Goal: Communication & Community: Ask a question

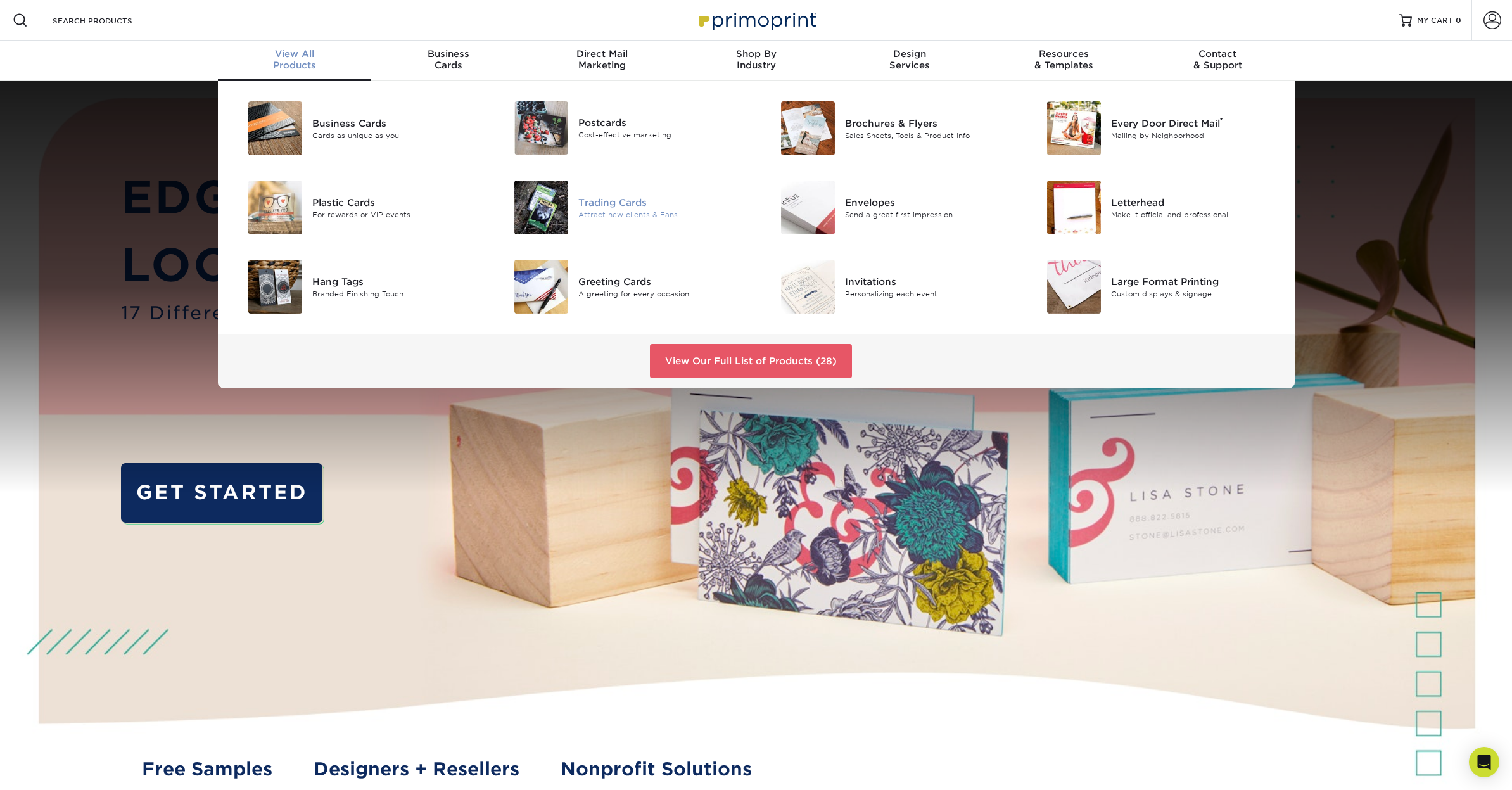
click at [610, 203] on div "Trading Cards" at bounding box center [663, 202] width 168 height 14
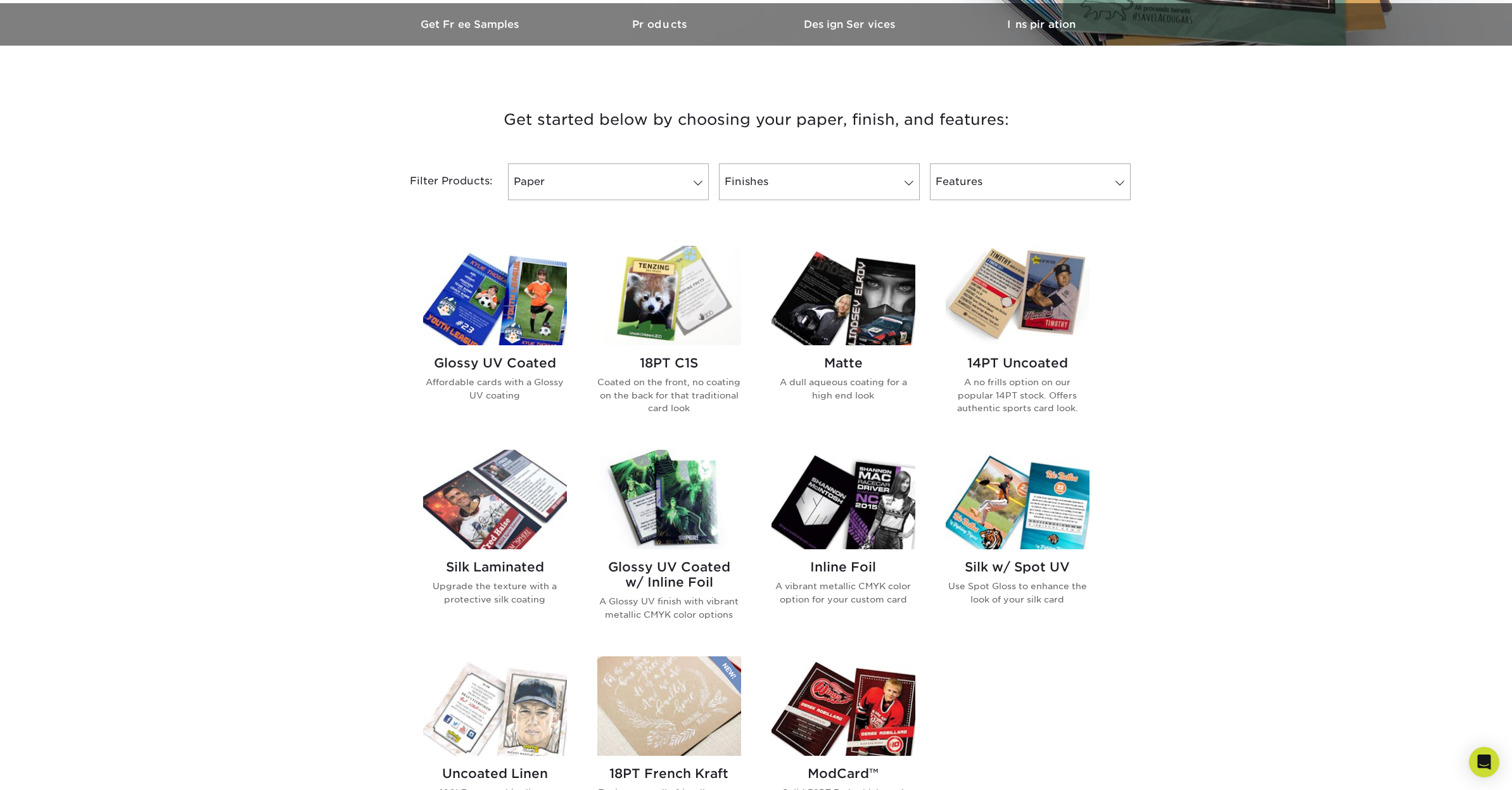
scroll to position [380, 0]
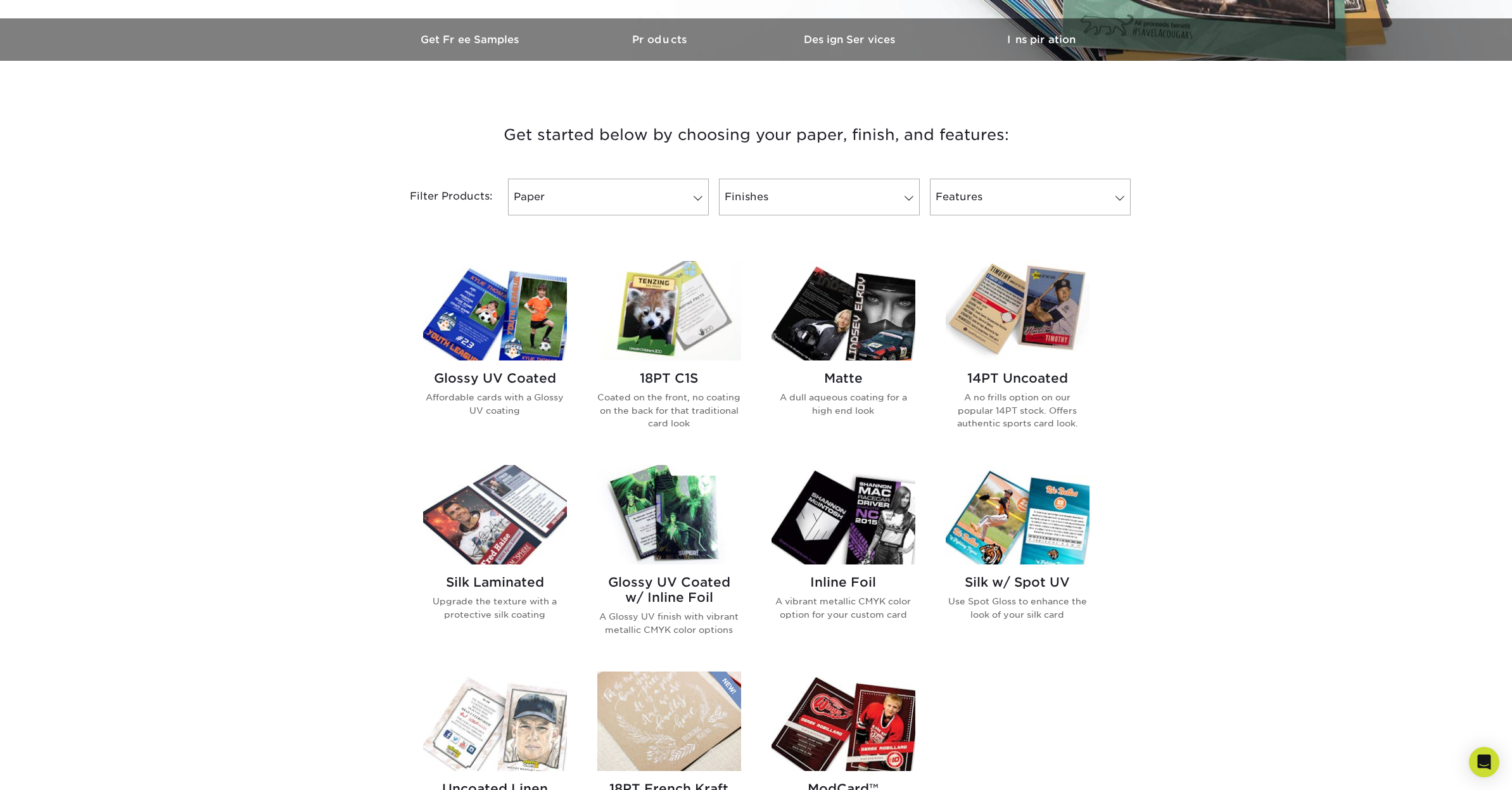
click at [842, 531] on img at bounding box center [843, 515] width 143 height 100
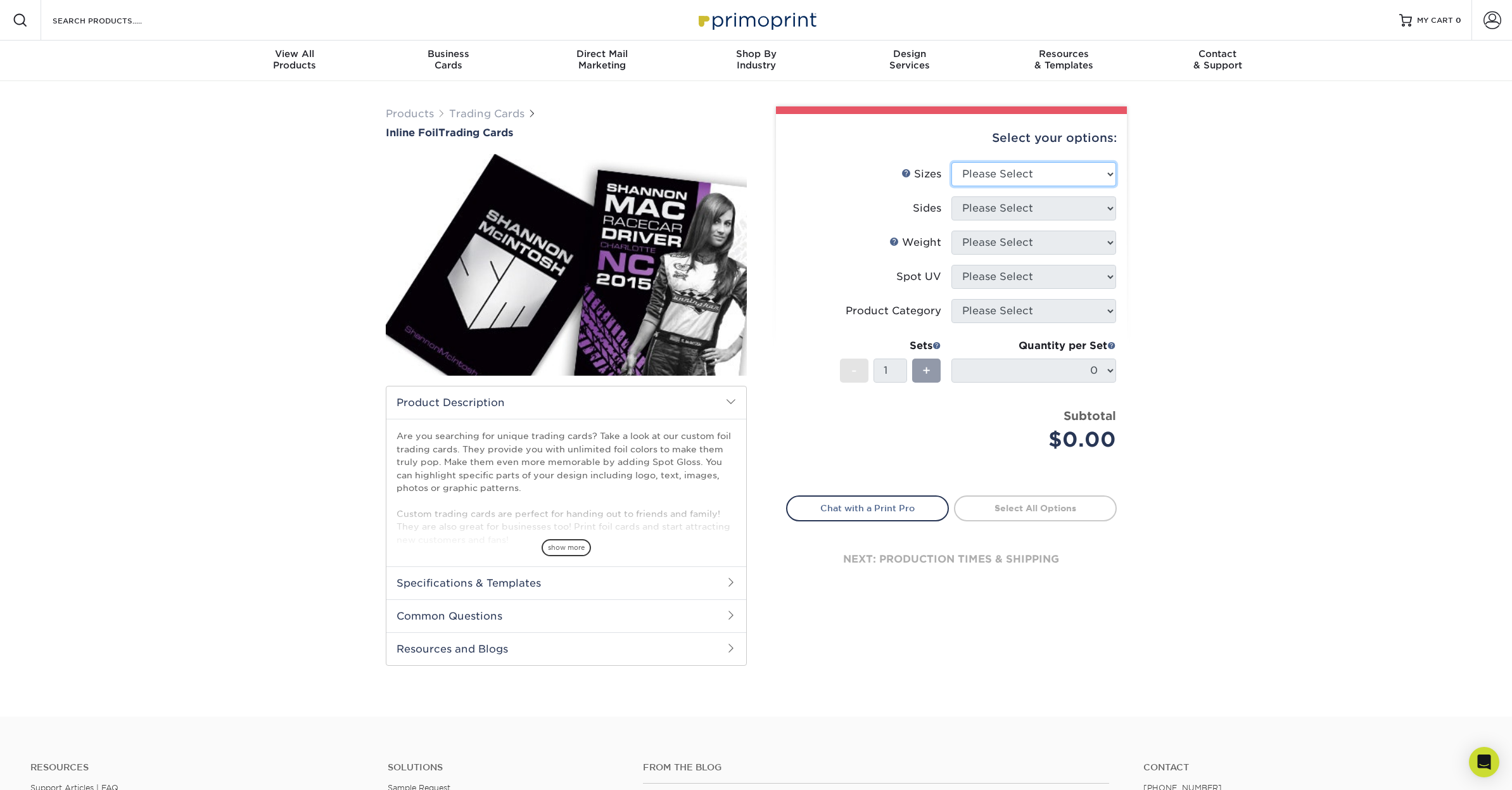
click at [1034, 173] on select "Please Select 2.5" x 3.5"" at bounding box center [1034, 174] width 165 height 24
select select "2.50x3.50"
click at [952, 162] on select "Please Select 2.5" x 3.5"" at bounding box center [1034, 174] width 165 height 24
click at [1025, 204] on select "Please Select Print Both Sides - Foil Back Only Print Both Sides - Foil Both Si…" at bounding box center [1034, 208] width 165 height 24
select select "e9e9dfb3-fba1-4d60-972c-fd9ca5904d33"
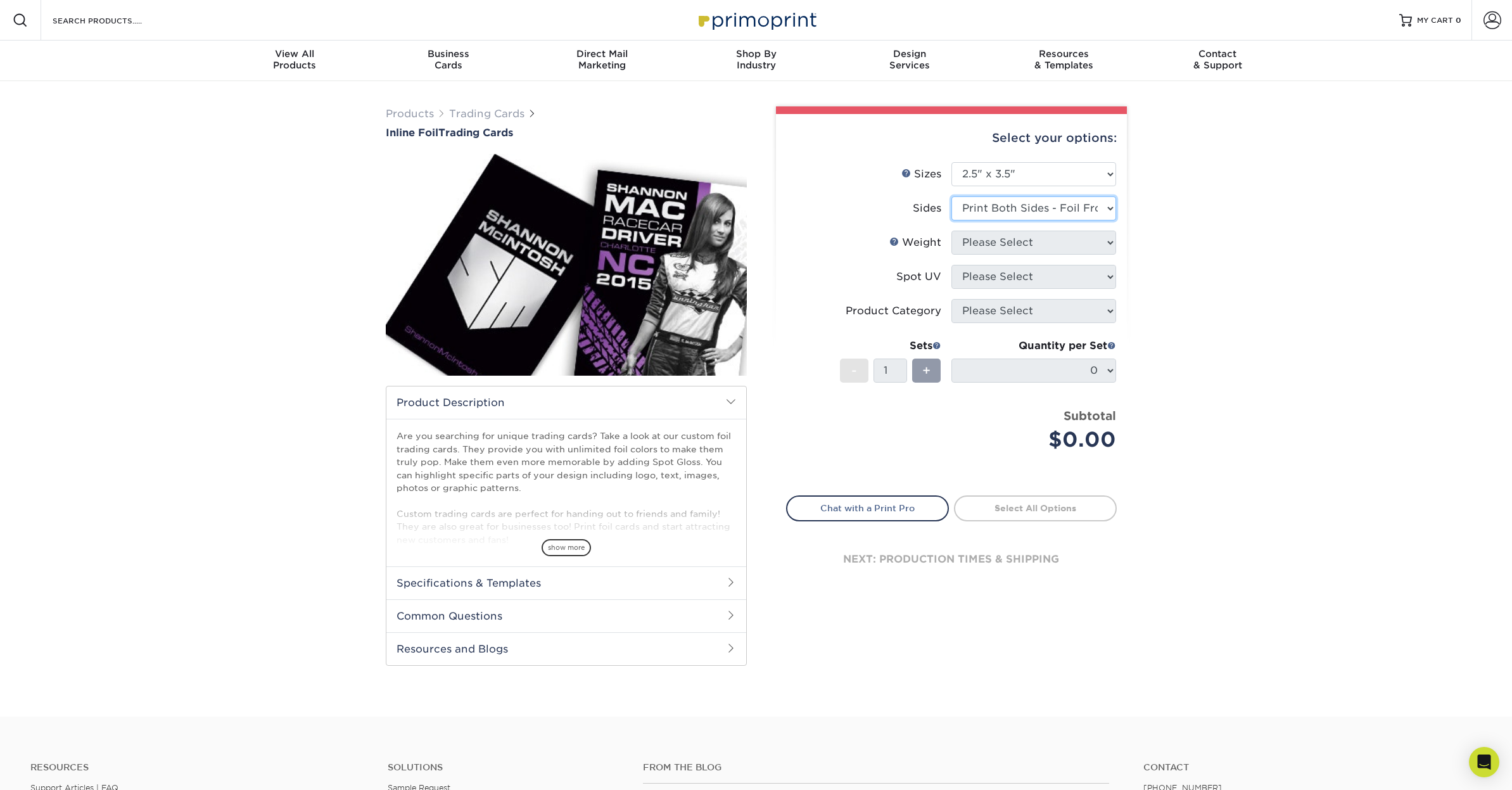
click at [952, 196] on select "Please Select Print Both Sides - Foil Back Only Print Both Sides - Foil Both Si…" at bounding box center [1034, 208] width 165 height 24
click at [1010, 240] on select "Please Select 16PT" at bounding box center [1034, 242] width 165 height 24
select select "16PT"
click at [952, 230] on select "Please Select 16PT" at bounding box center [1034, 242] width 165 height 24
click at [1003, 277] on select "Please Select No Spot UV Front and Back (Both Sides) Front Only Back Only" at bounding box center [1034, 276] width 165 height 24
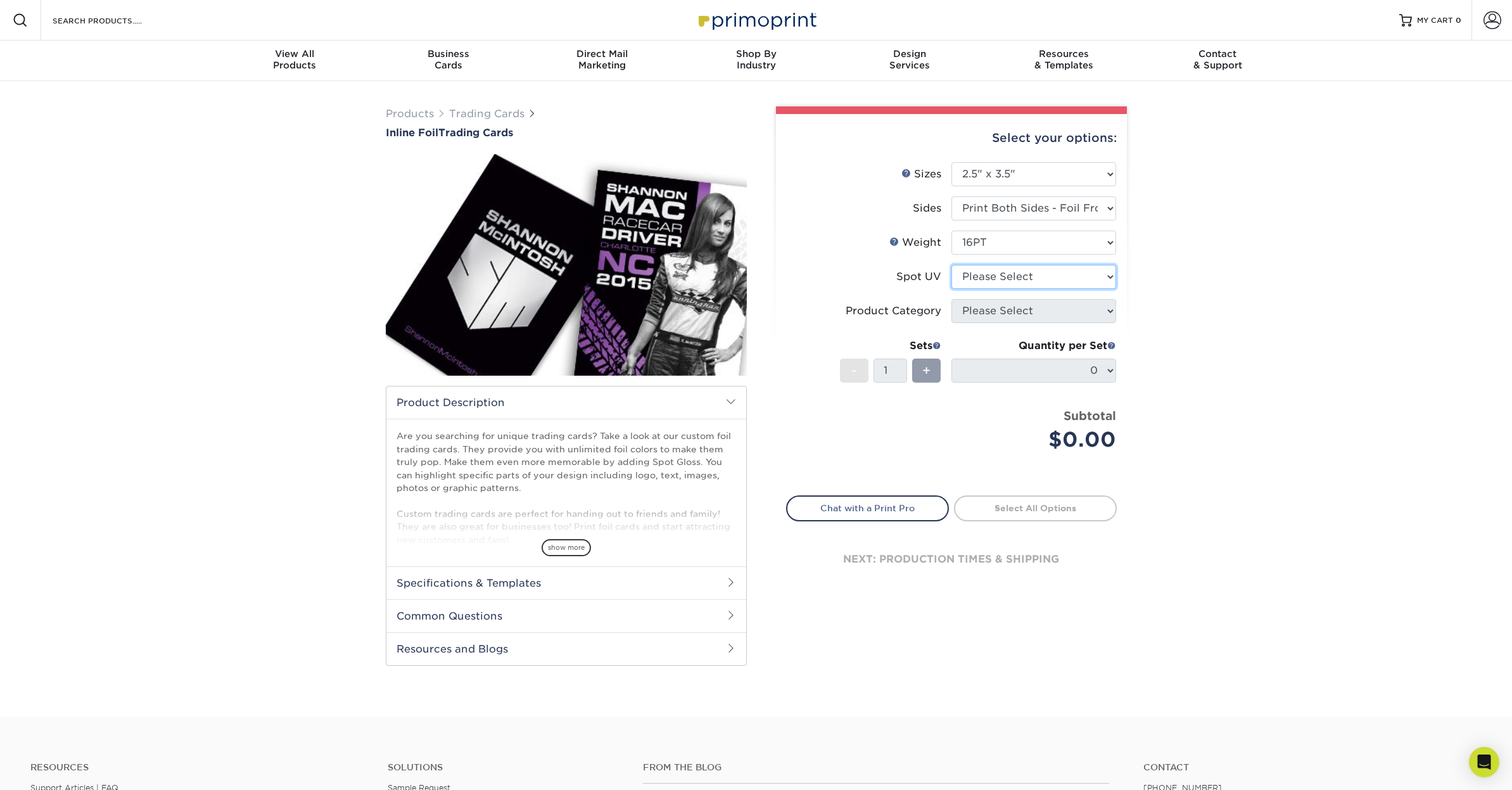
select select "0"
click at [952, 265] on select "Please Select No Spot UV Front and Back (Both Sides) Front Only Back Only" at bounding box center [1034, 276] width 165 height 24
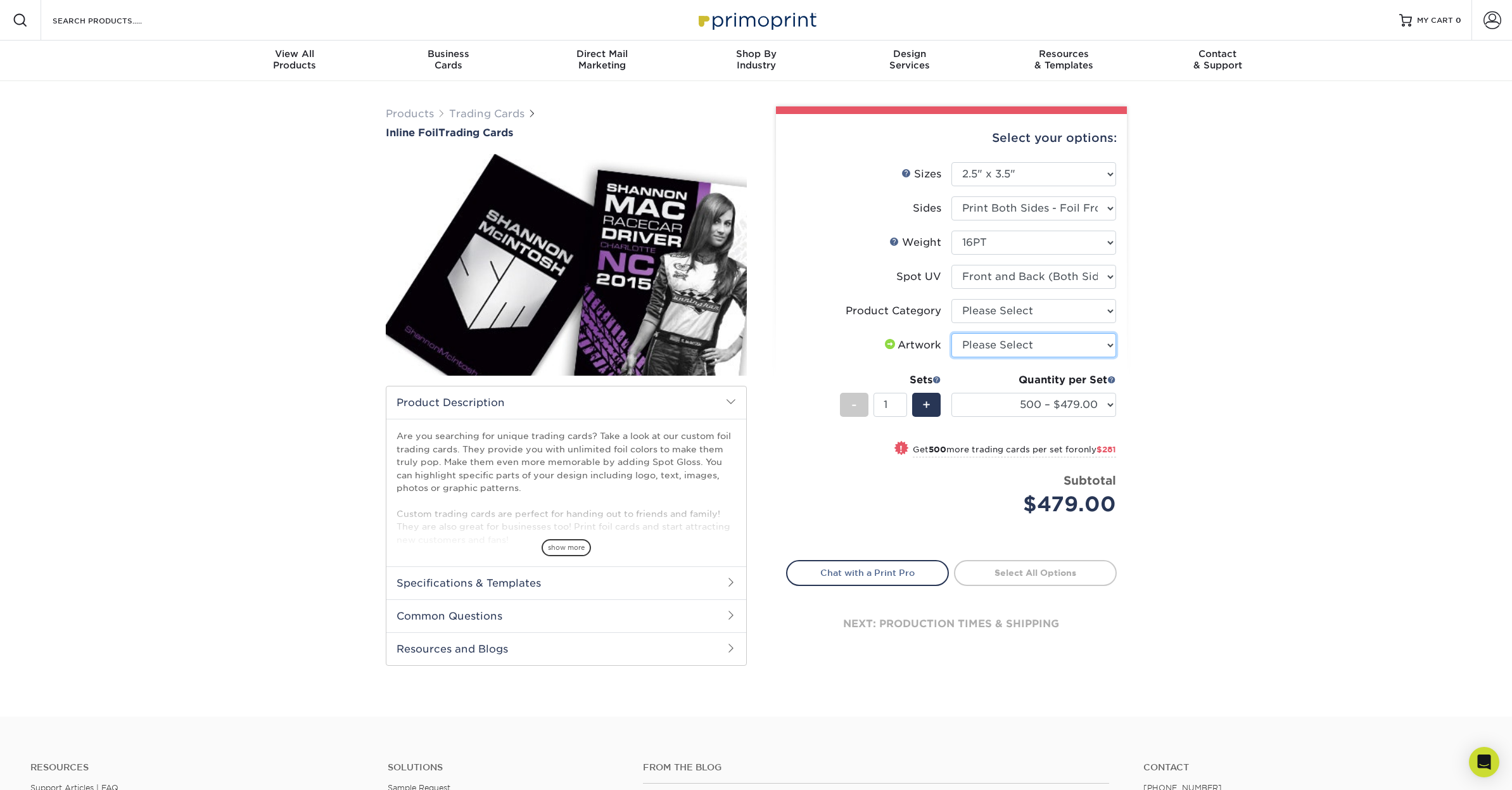
click at [1012, 343] on select "Please Select I will upload files I need a design - $100" at bounding box center [1034, 345] width 165 height 24
select select "upload"
click at [952, 333] on select "Please Select I will upload files I need a design - $100" at bounding box center [1034, 345] width 165 height 24
click at [1020, 412] on select "500 – $479.00 1000 – $760.00 2500 – $1104.00 5000 – $1565.00" at bounding box center [1034, 404] width 165 height 24
click at [838, 572] on link "Chat with a Print Pro" at bounding box center [868, 573] width 163 height 25
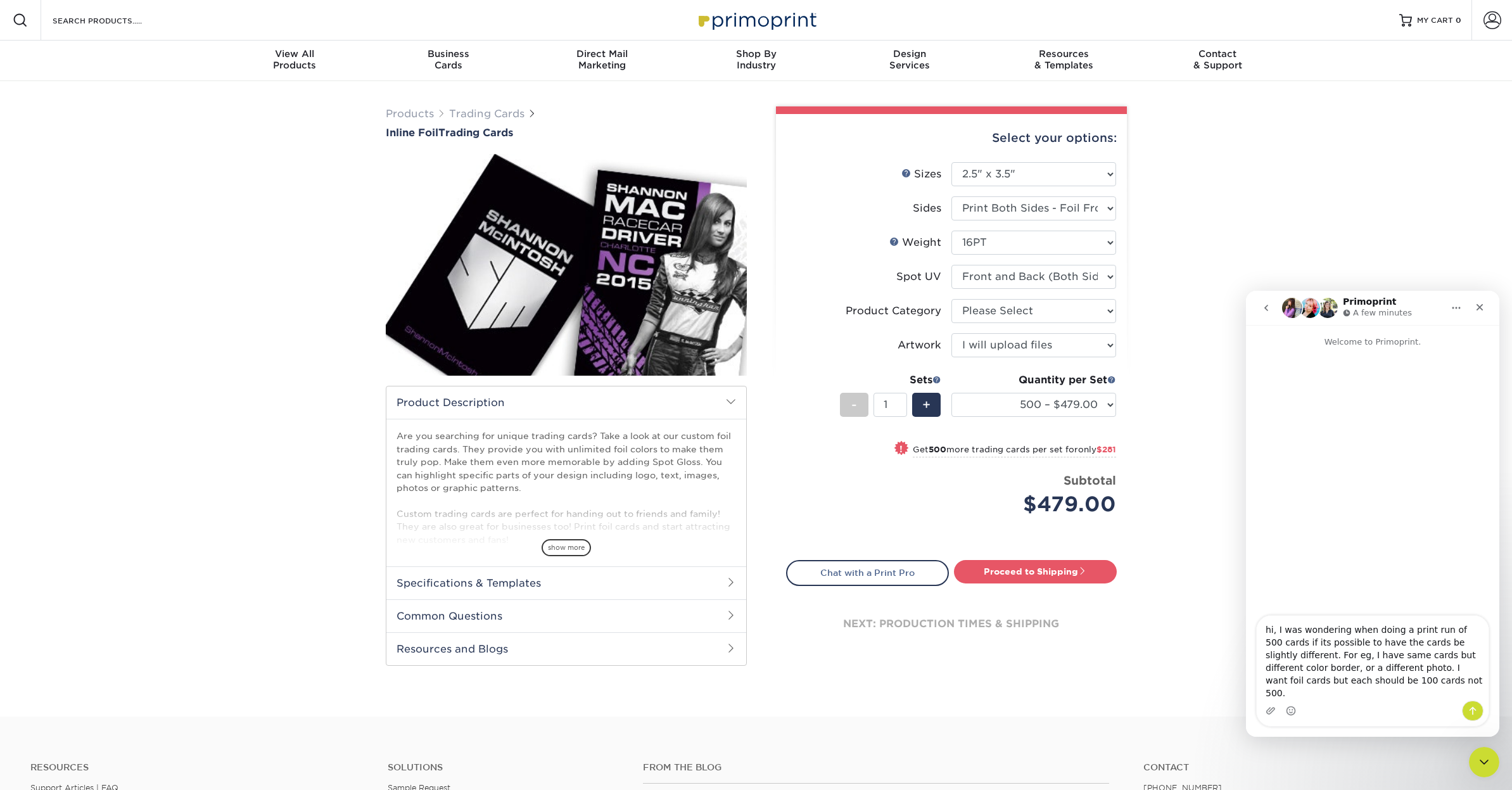
type textarea "hi, I was wondering when doing a print run of 500 cards if its possible to have…"
click at [1472, 710] on icon "Send a message…" at bounding box center [1473, 711] width 10 height 10
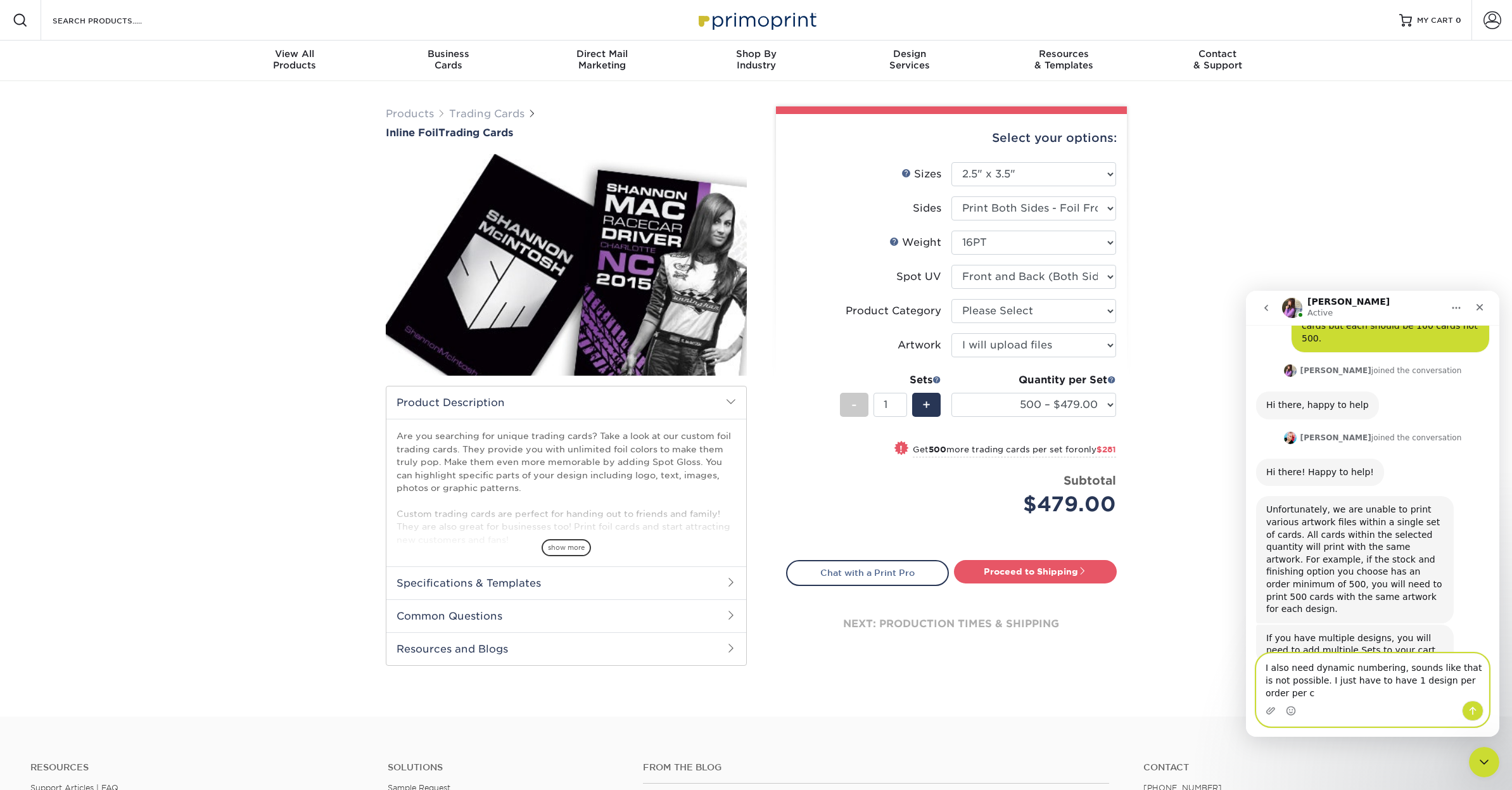
scroll to position [126, 0]
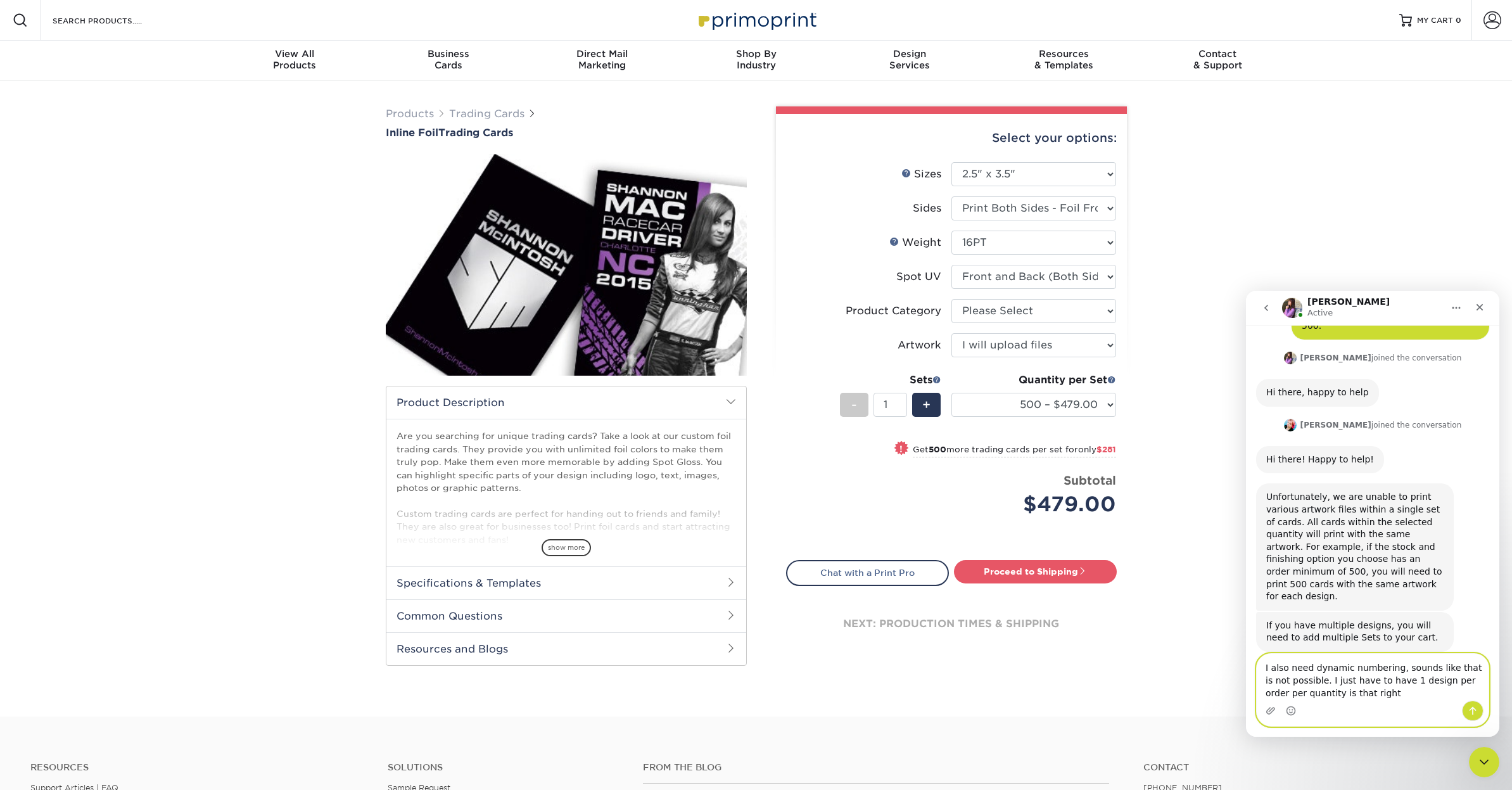
type textarea "I also need dynamic numbering, sounds like that is not possible. I just have to…"
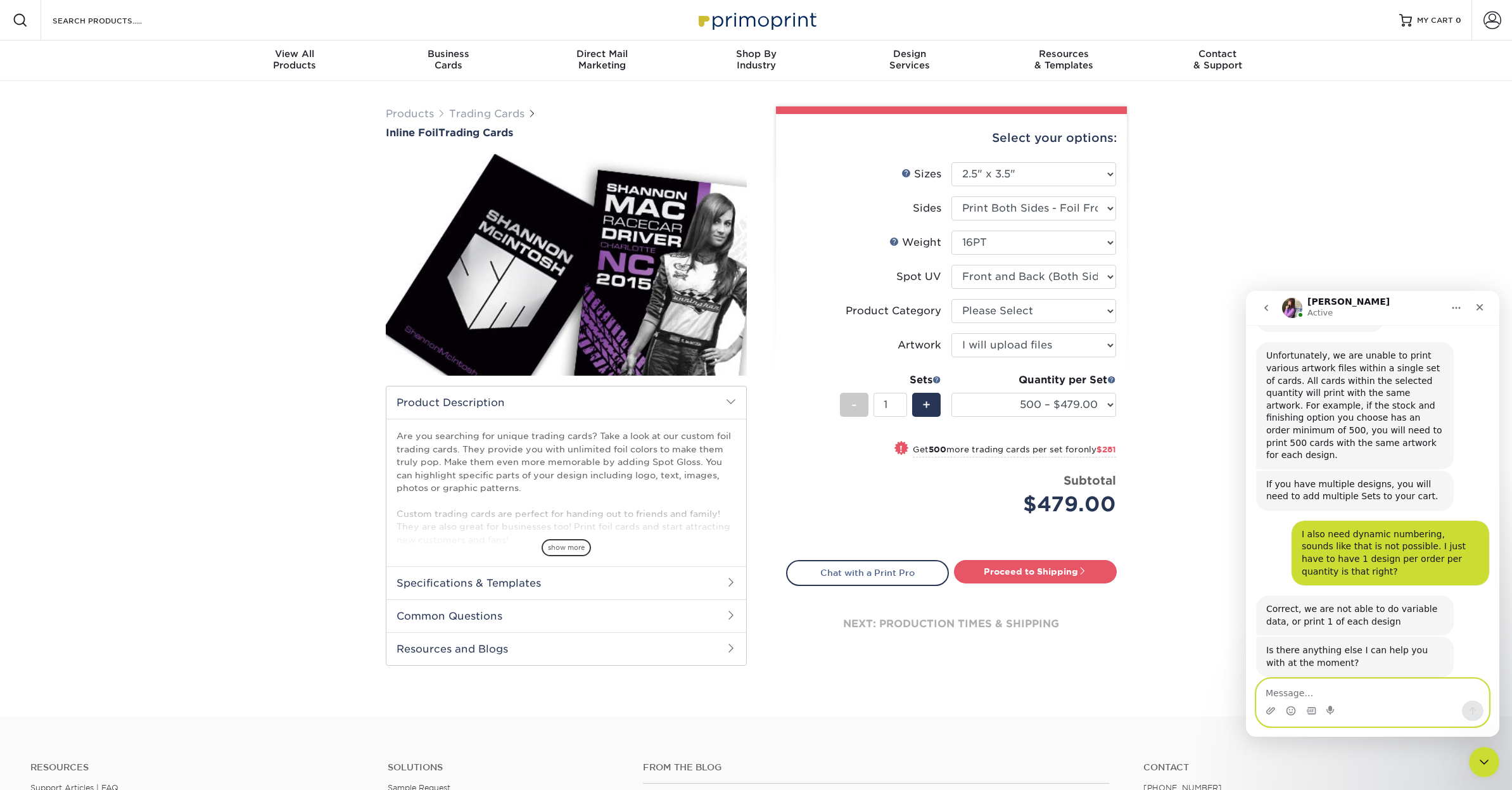
scroll to position [267, 0]
type textarea "that's all, thank you for the help"
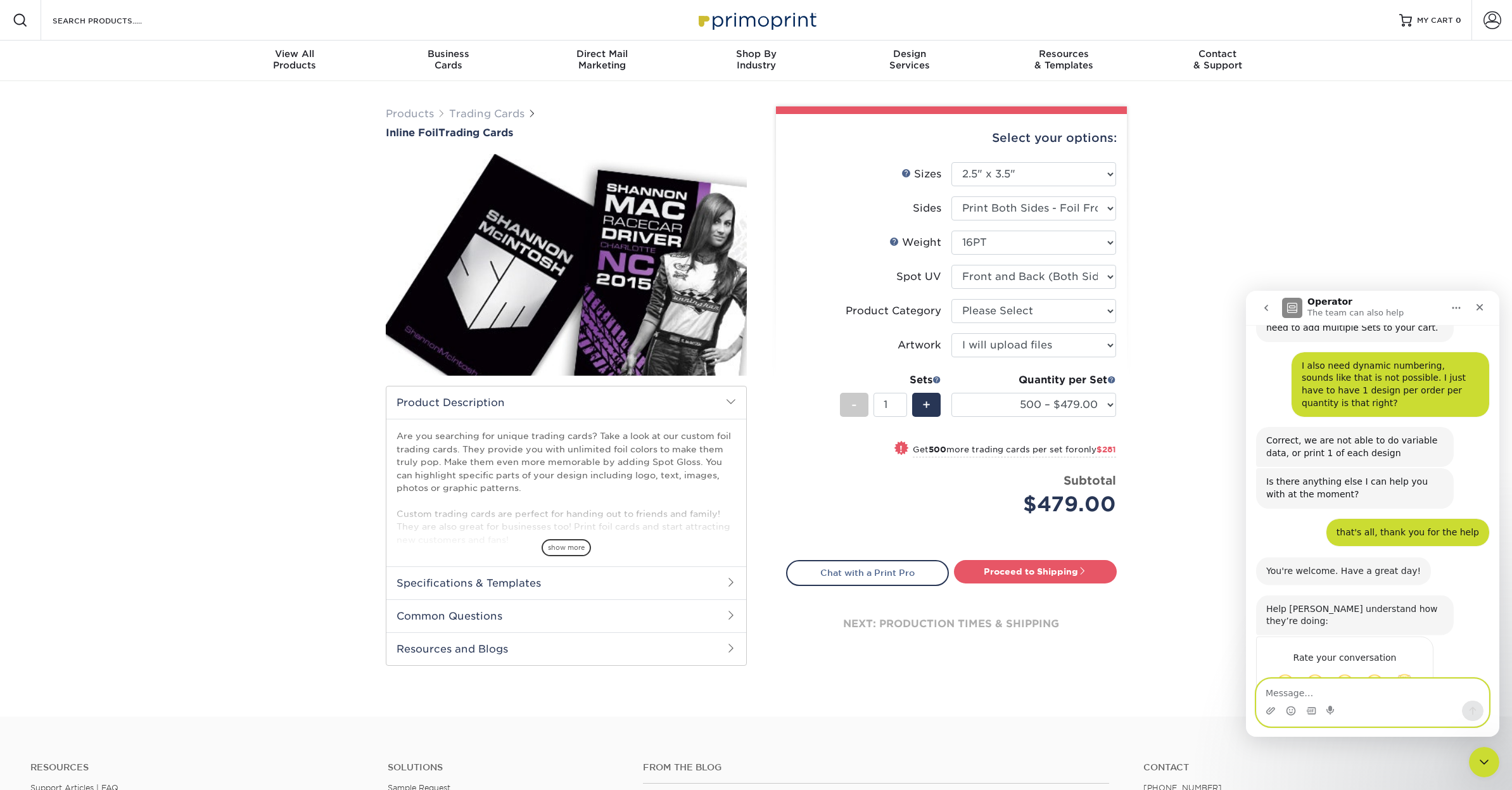
scroll to position [443, 0]
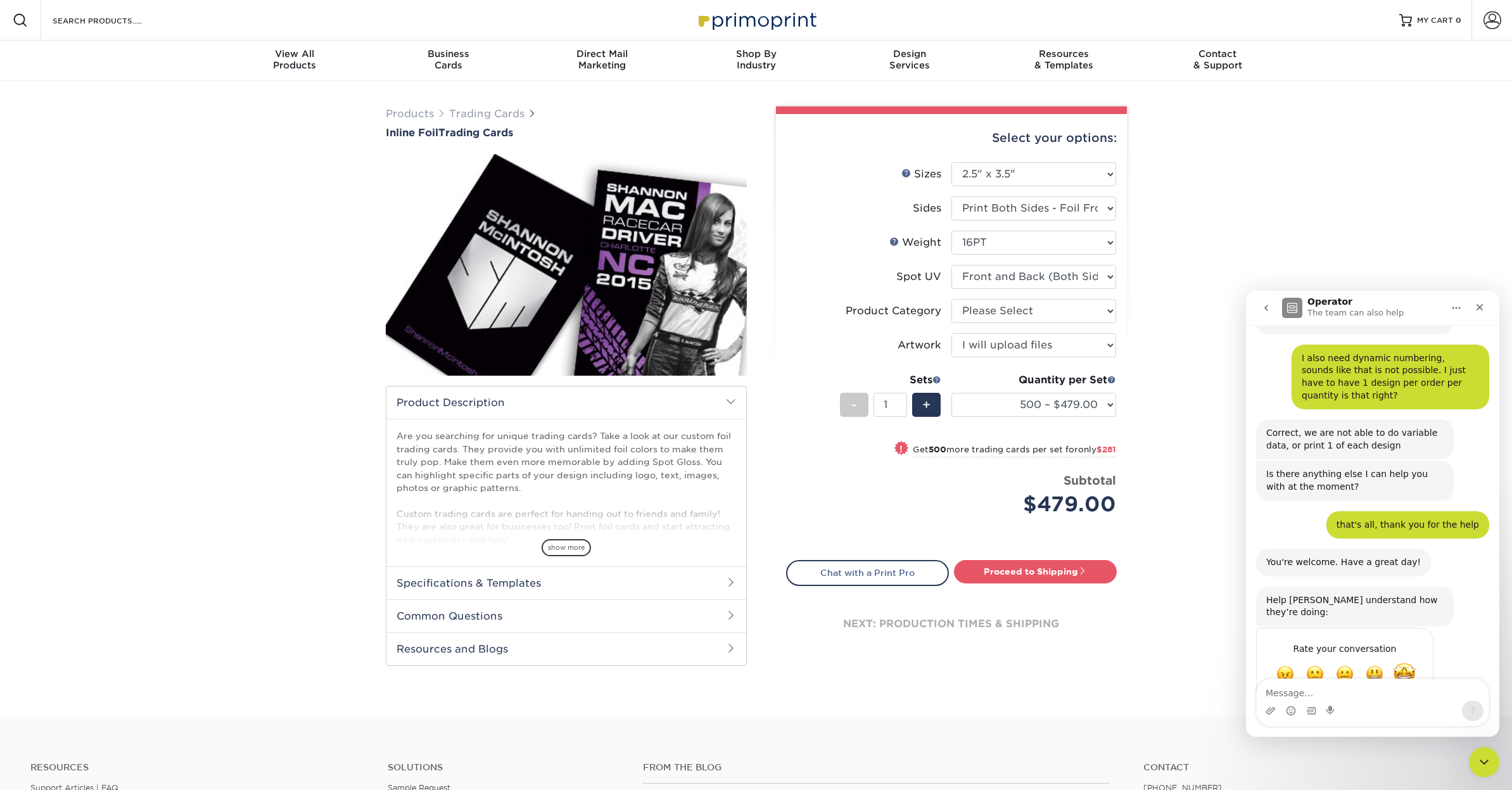
click at [1411, 663] on span "Amazing" at bounding box center [1404, 674] width 22 height 22
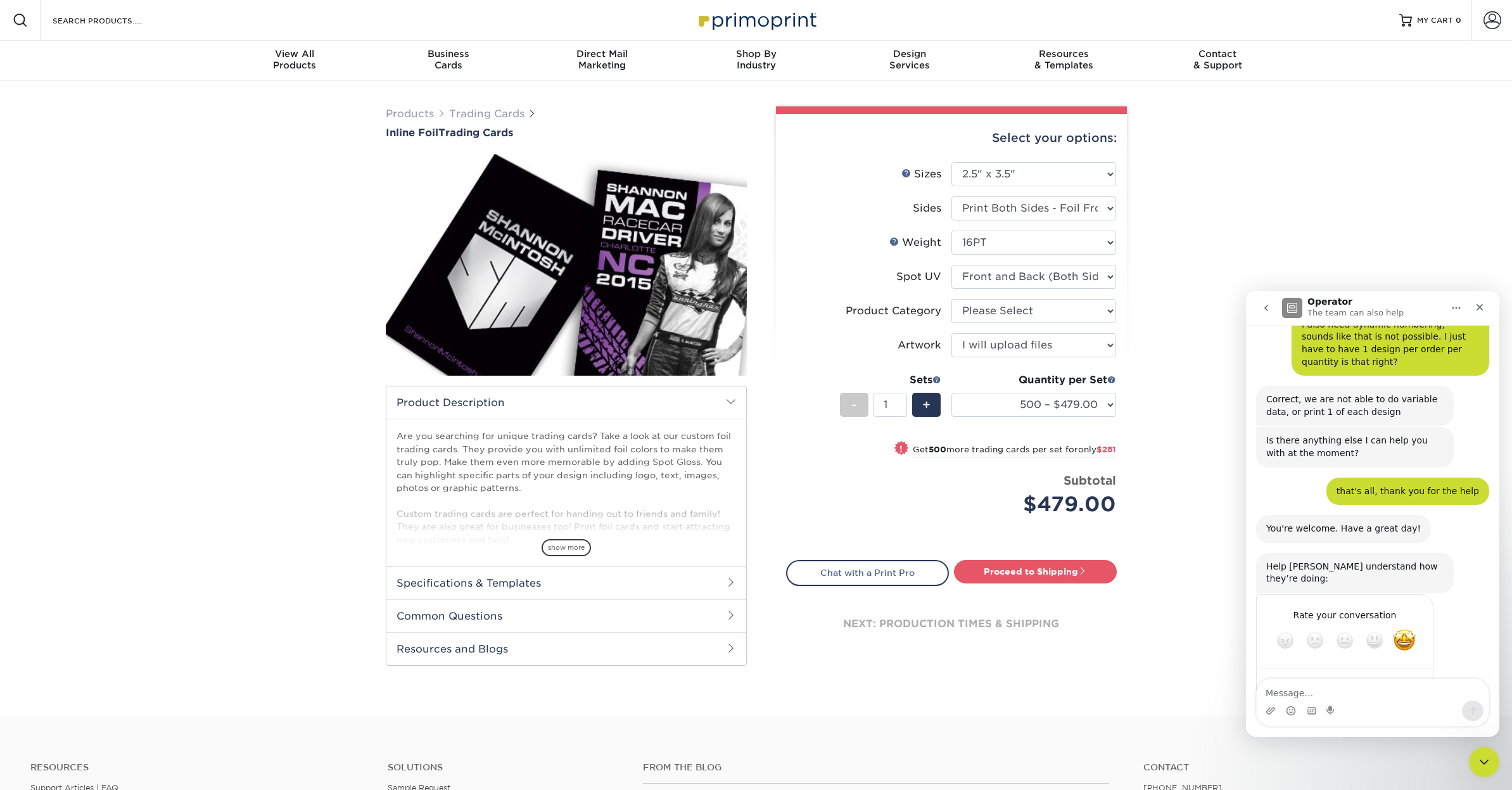
scroll to position [478, 0]
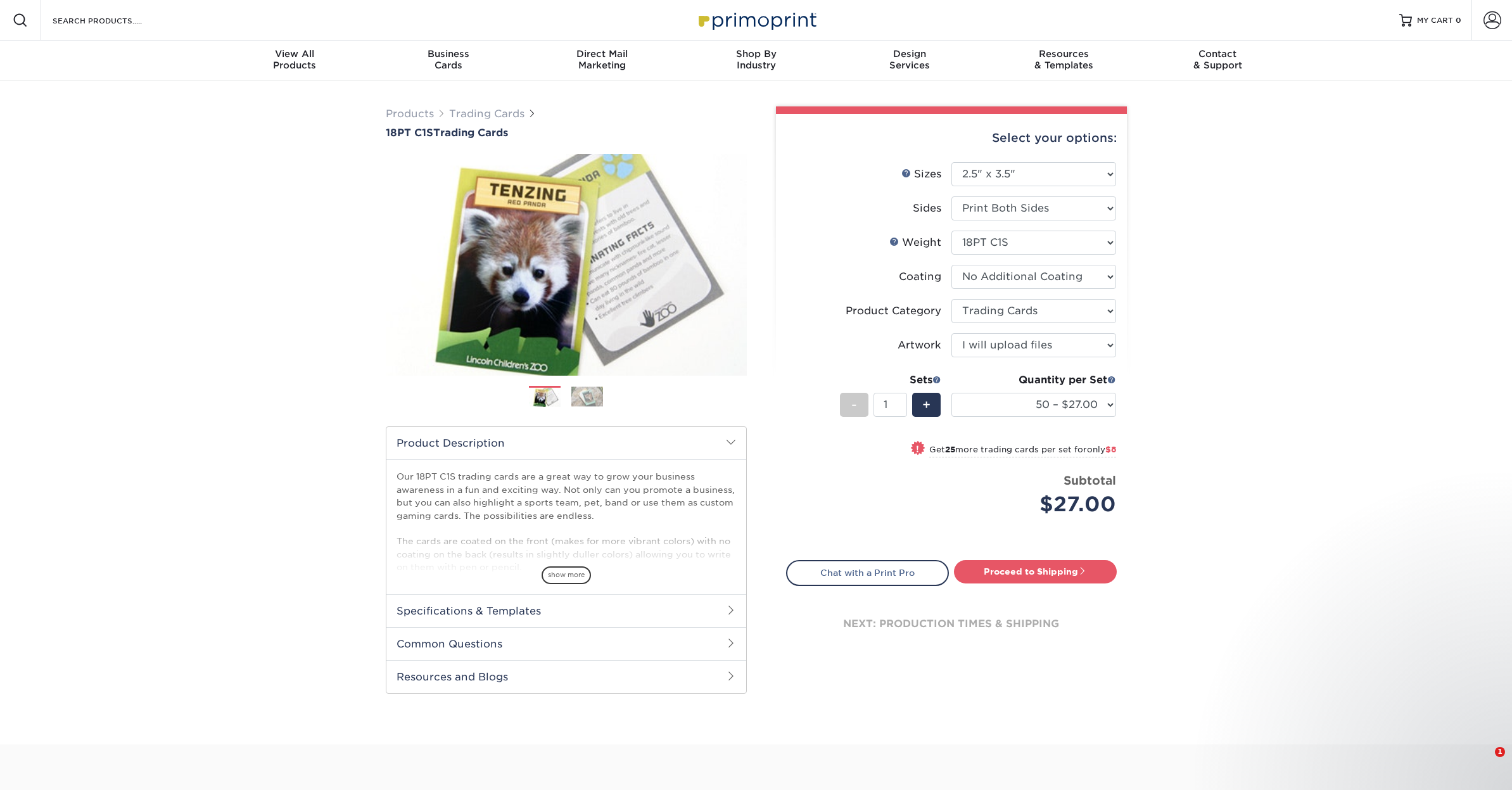
select select "2.50x3.50"
select select "c2f9bce9-36c2-409d-b101-c29d9d031e18"
select select "upload"
select select "50 – $27.00"
